Goal: Information Seeking & Learning: Learn about a topic

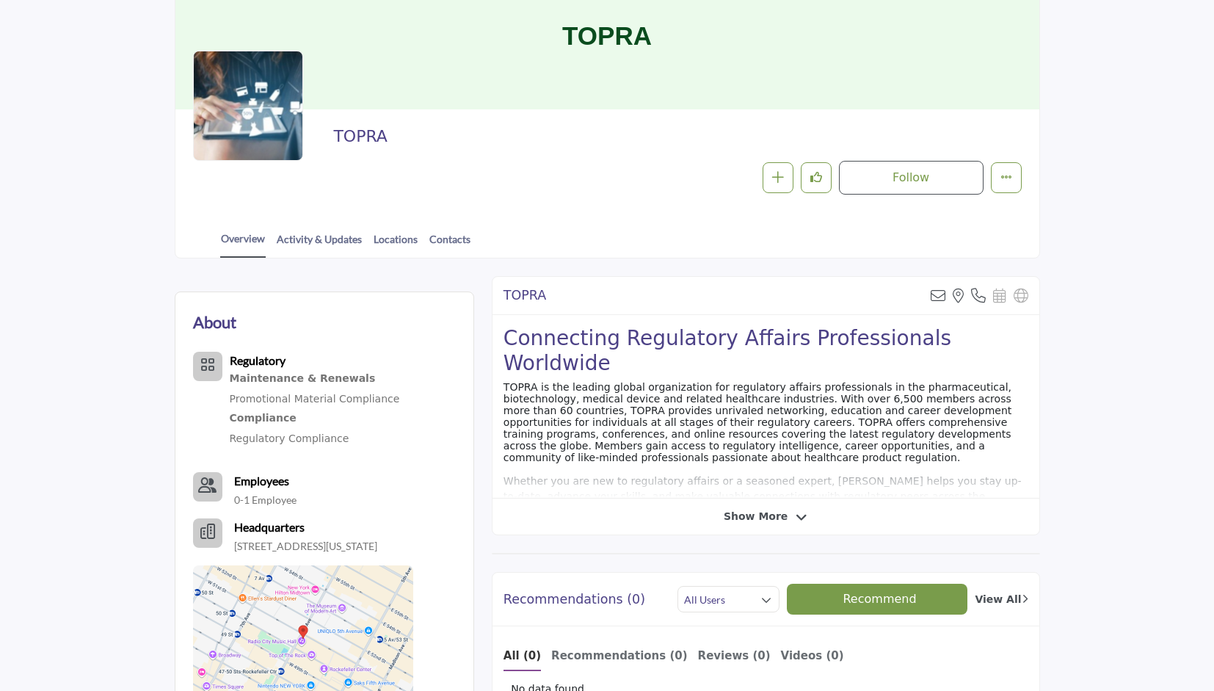
scroll to position [105, 0]
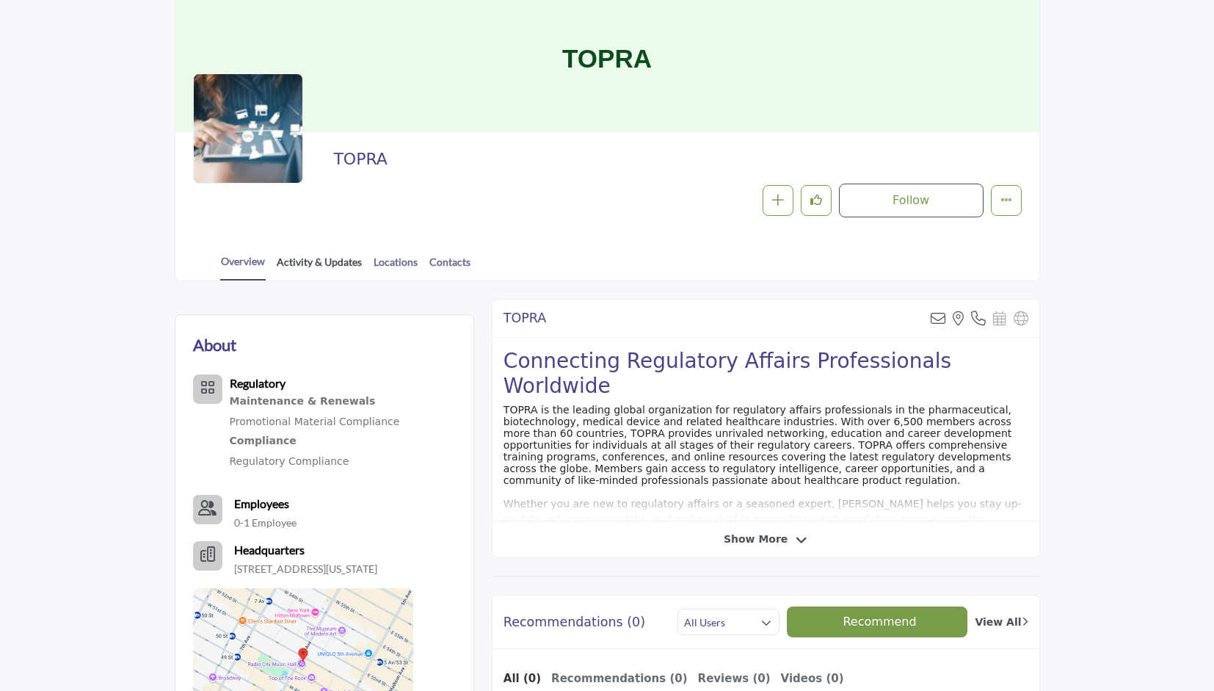
click at [314, 264] on link "Activity & Updates" at bounding box center [319, 267] width 87 height 26
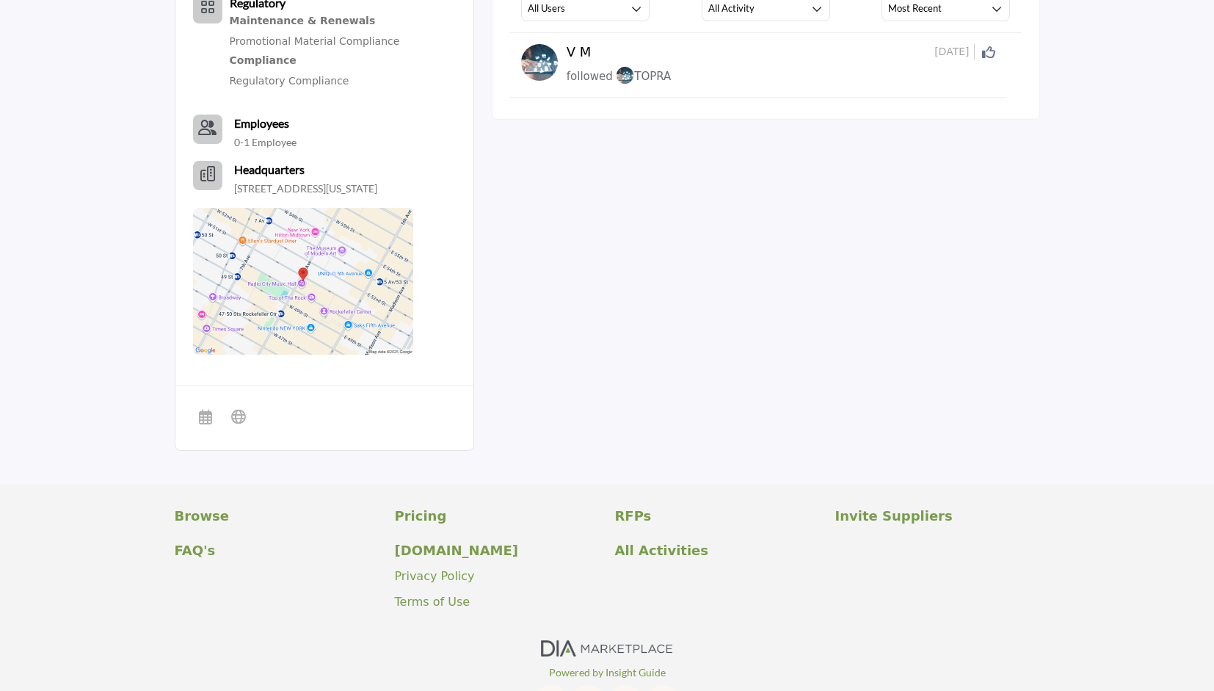
scroll to position [514, 0]
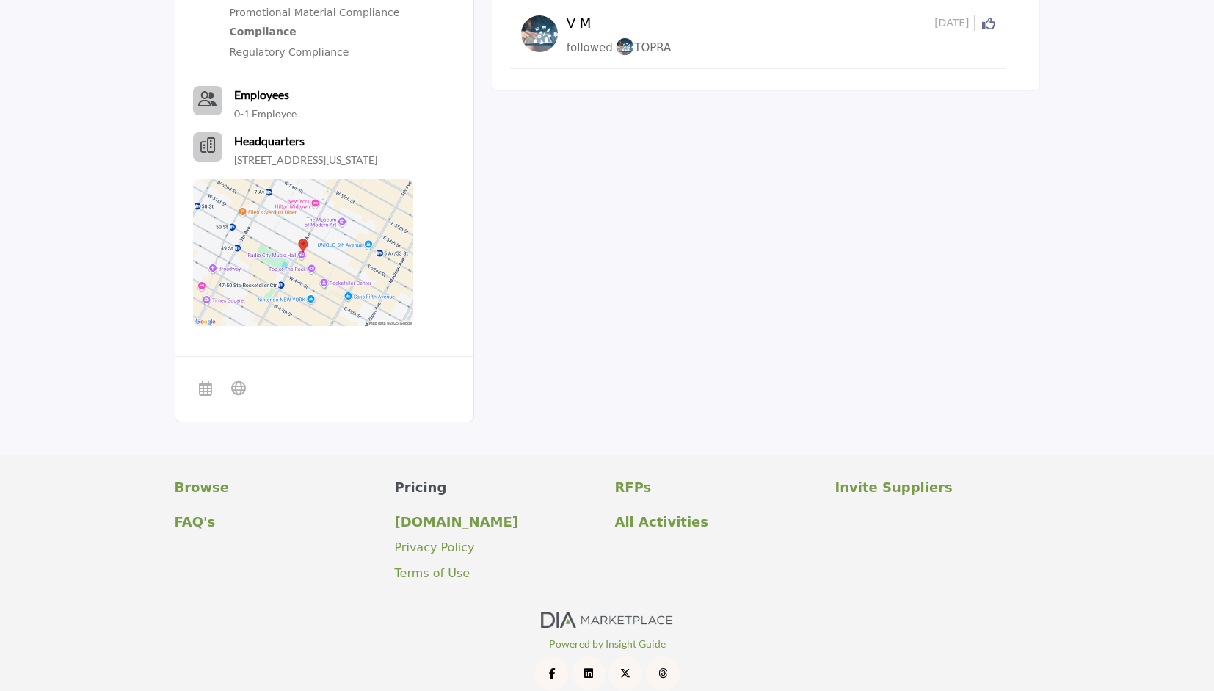
click at [428, 497] on p "Pricing" at bounding box center [497, 487] width 205 height 20
